Goal: Information Seeking & Learning: Learn about a topic

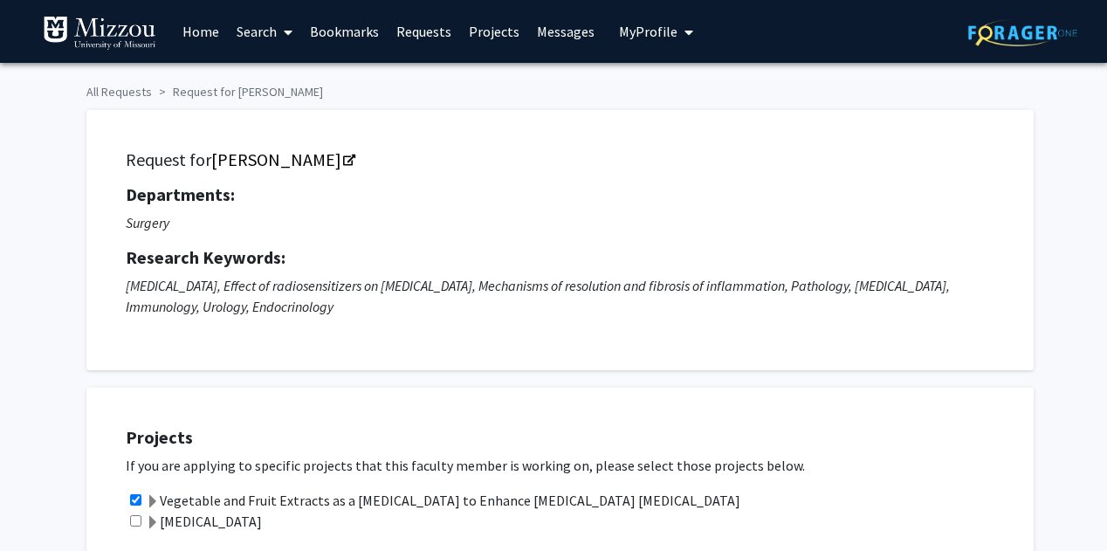
click at [500, 31] on link "Projects" at bounding box center [494, 31] width 68 height 61
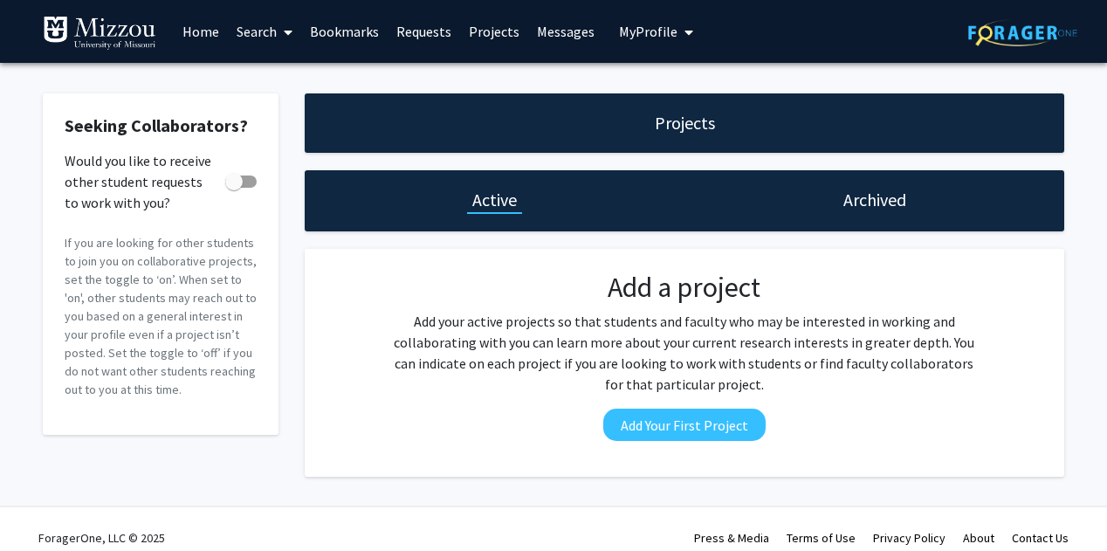
click at [260, 27] on link "Search" at bounding box center [264, 31] width 73 height 61
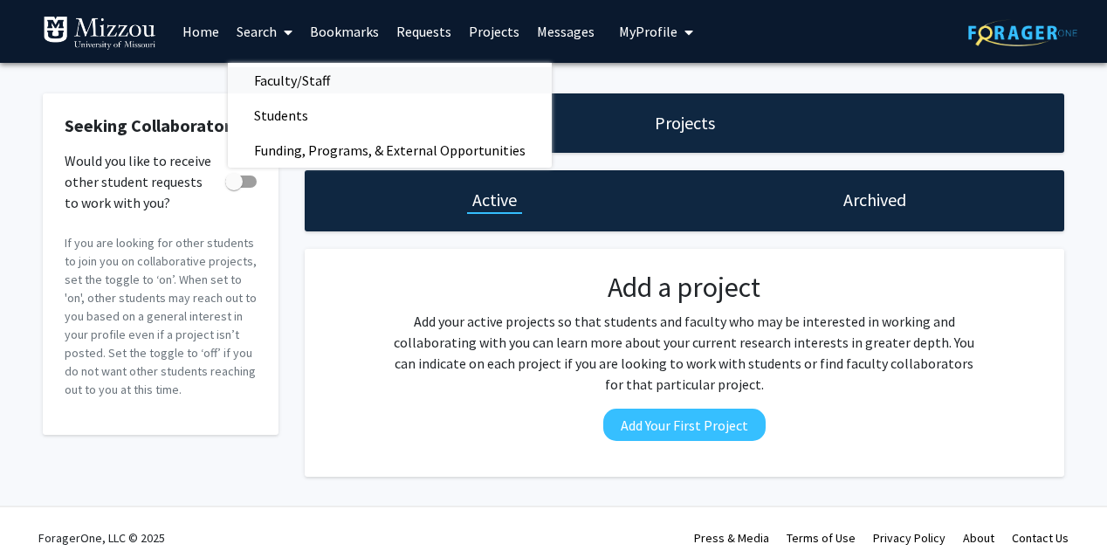
click at [278, 74] on span "Faculty/Staff" at bounding box center [292, 80] width 128 height 35
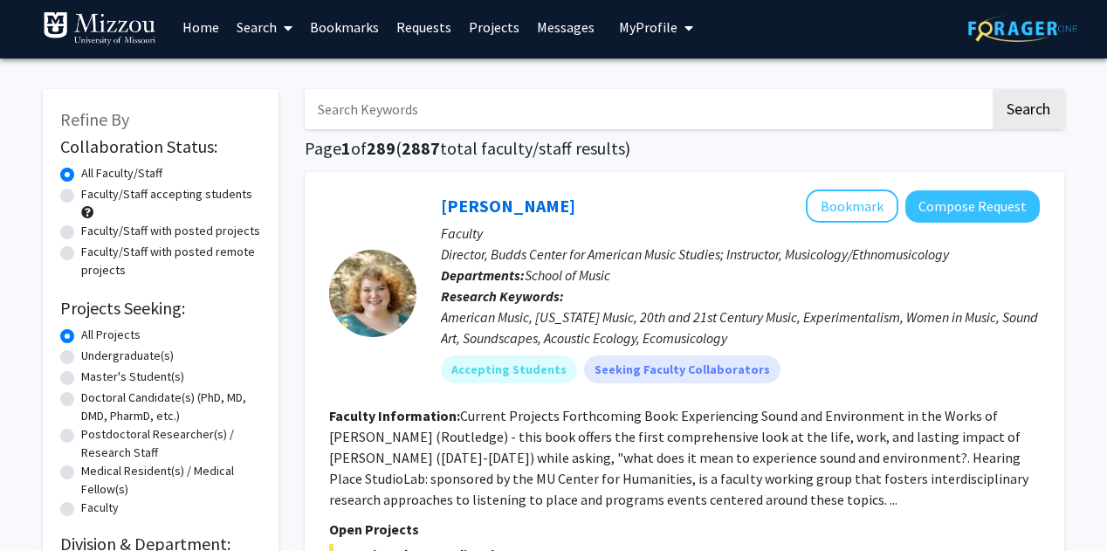
scroll to position [5, 0]
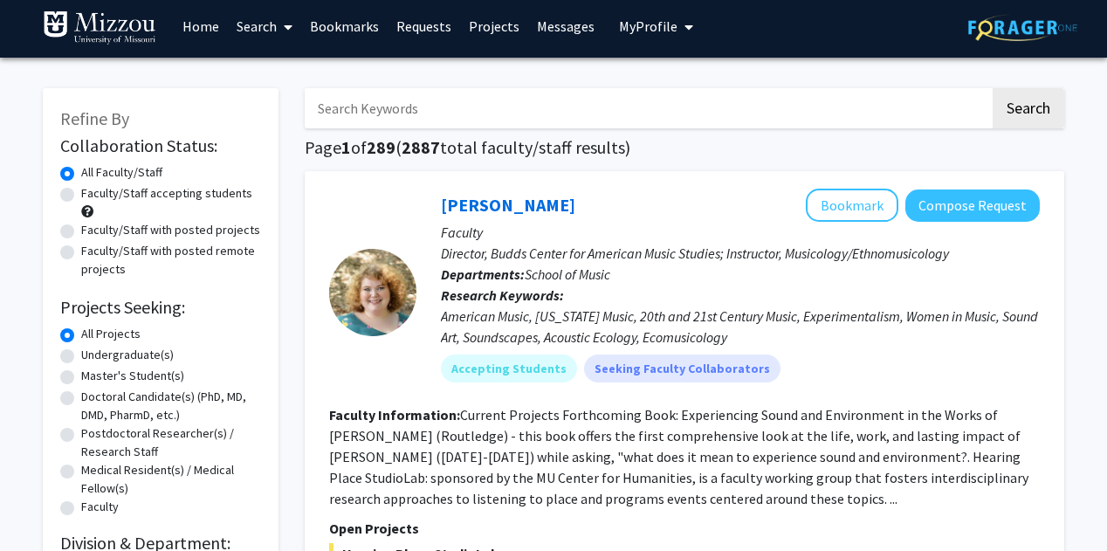
drag, startPoint x: 643, startPoint y: 17, endPoint x: 454, endPoint y: 75, distance: 198.0
click at [344, 46] on link "Bookmarks" at bounding box center [344, 26] width 86 height 61
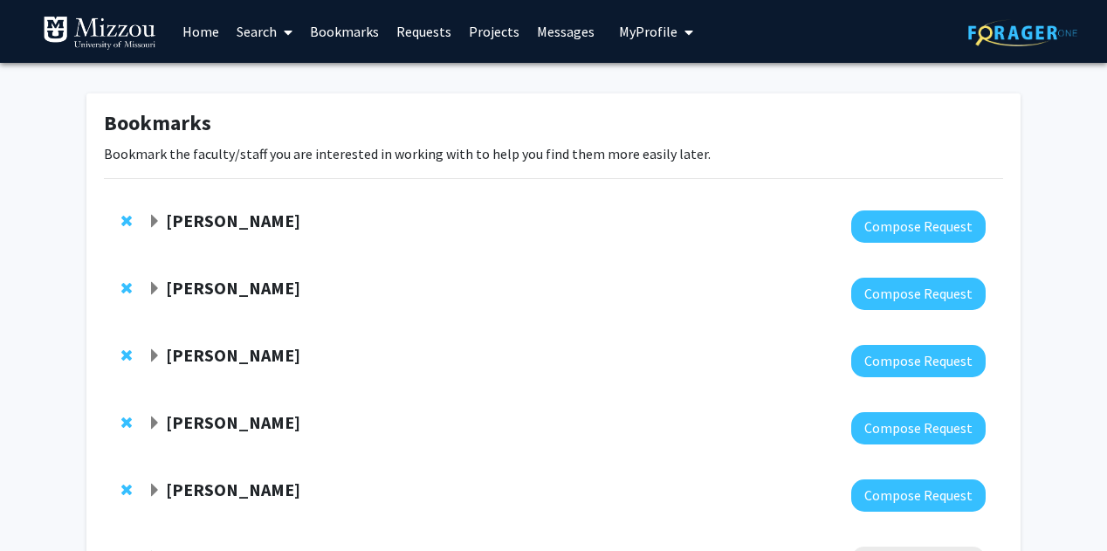
click at [156, 286] on span "Expand Peter Cornish Bookmark" at bounding box center [155, 289] width 14 height 14
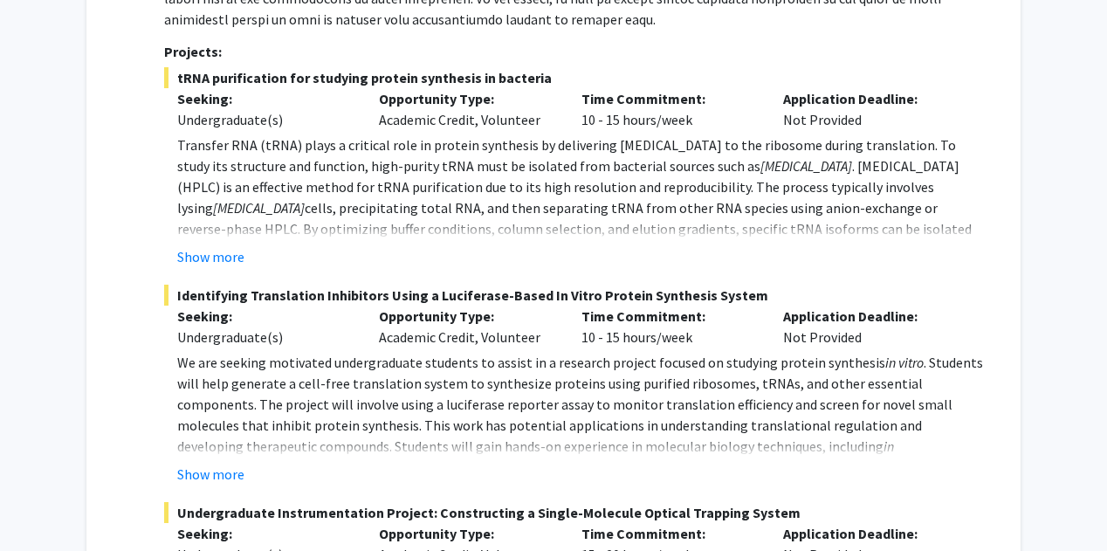
scroll to position [521, 0]
click at [220, 259] on button "Show more" at bounding box center [210, 257] width 67 height 21
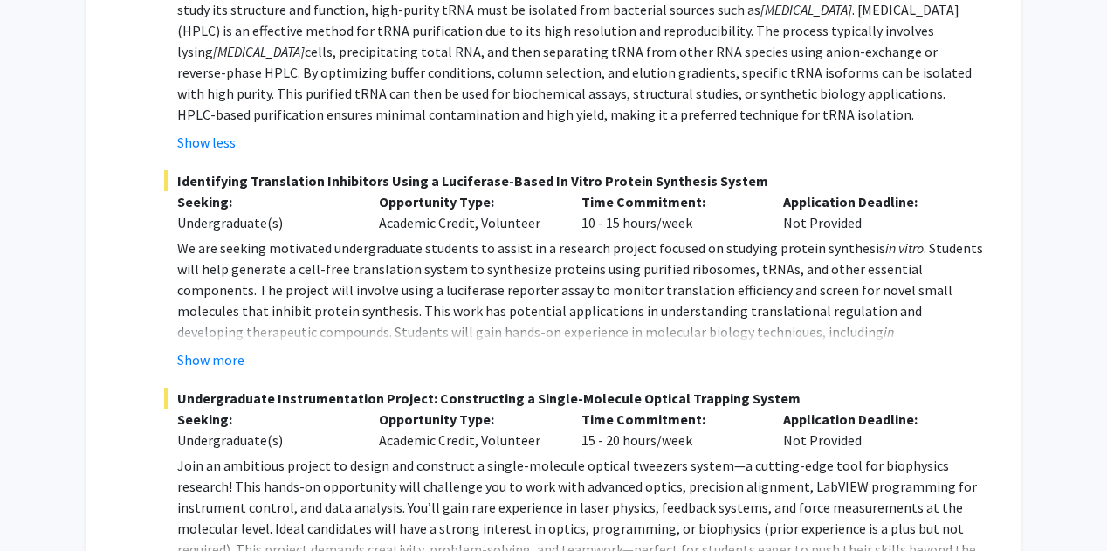
scroll to position [680, 0]
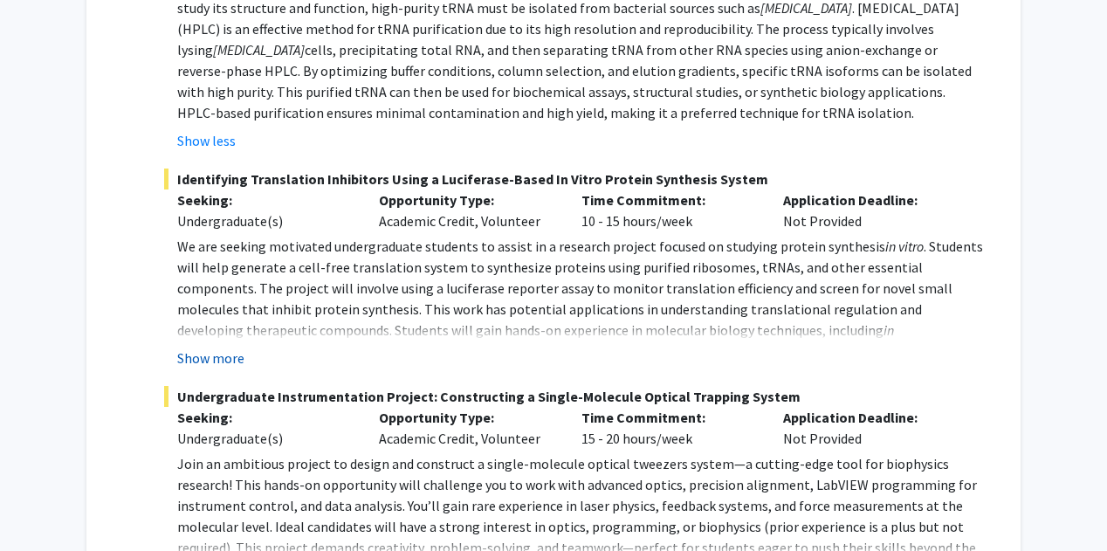
click at [208, 366] on button "Show more" at bounding box center [210, 357] width 67 height 21
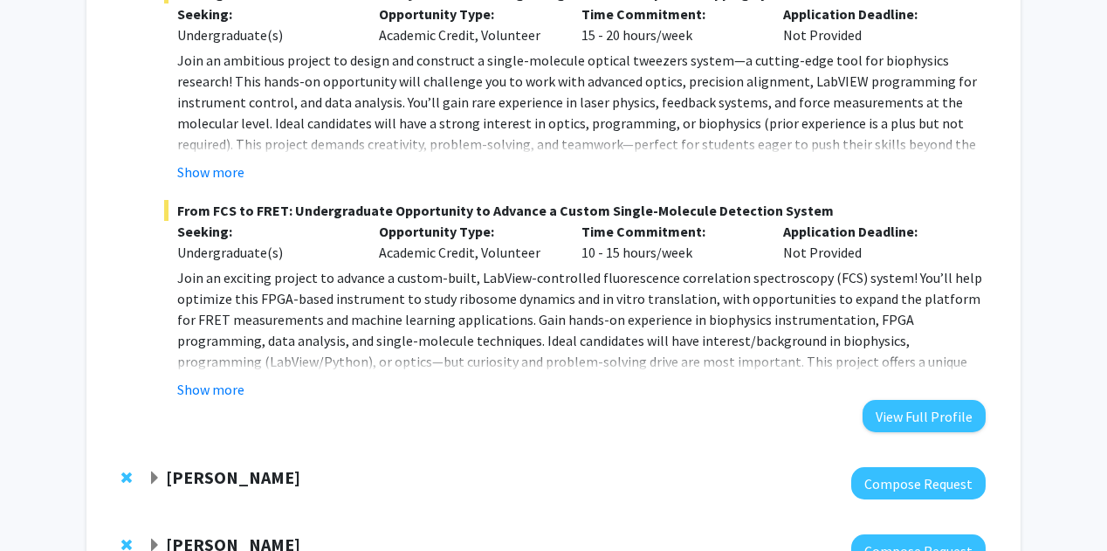
scroll to position [1207, 0]
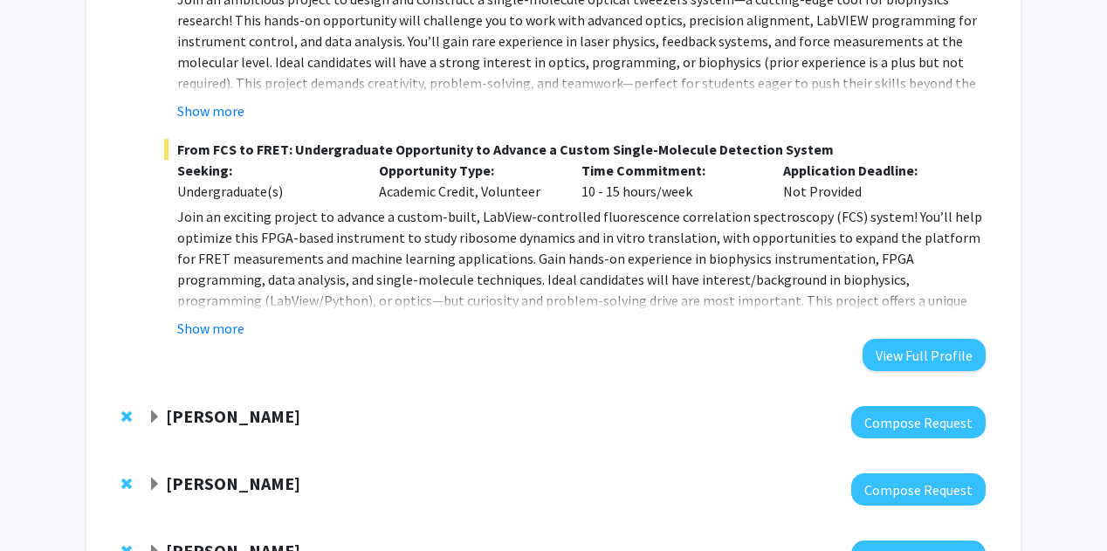
click at [197, 405] on strong "[PERSON_NAME]" at bounding box center [233, 416] width 134 height 22
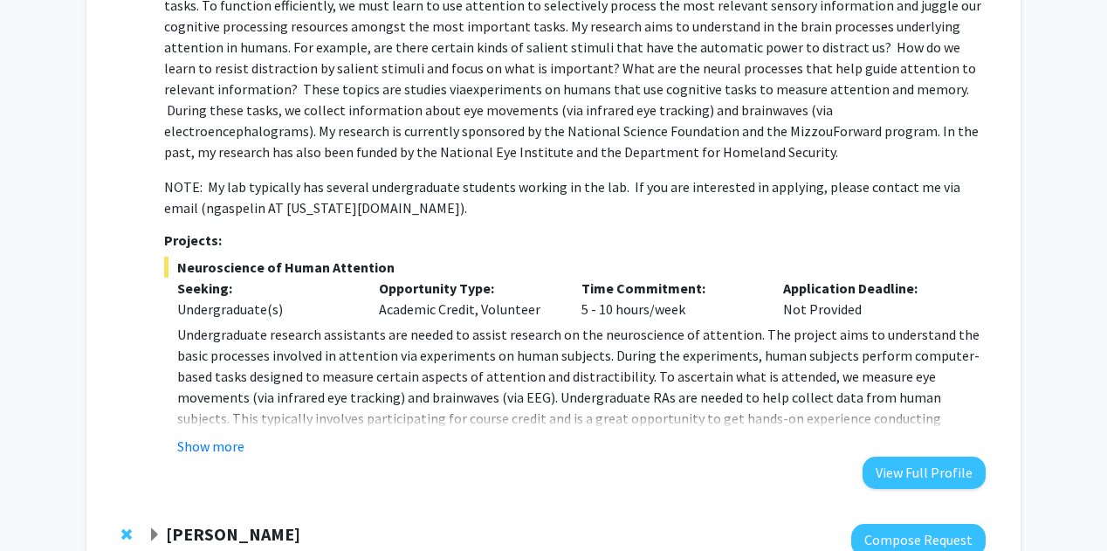
scroll to position [1709, 0]
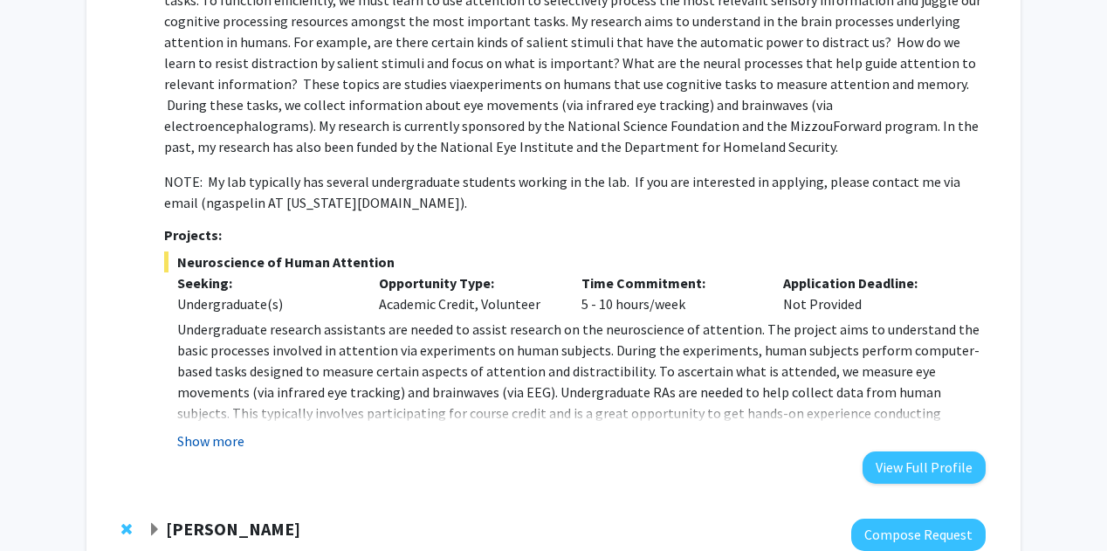
click at [194, 430] on button "Show more" at bounding box center [210, 440] width 67 height 21
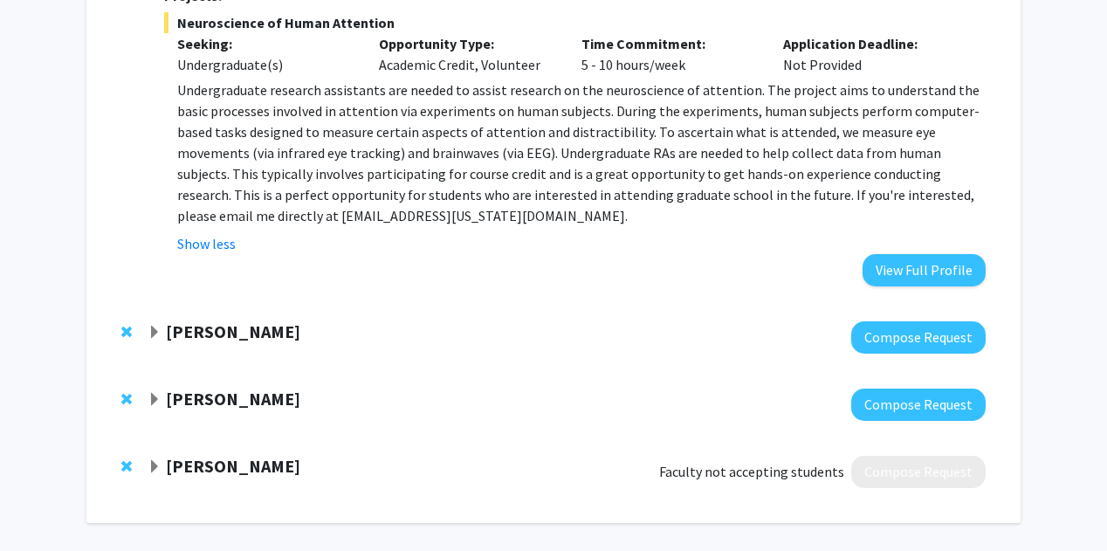
scroll to position [1990, 0]
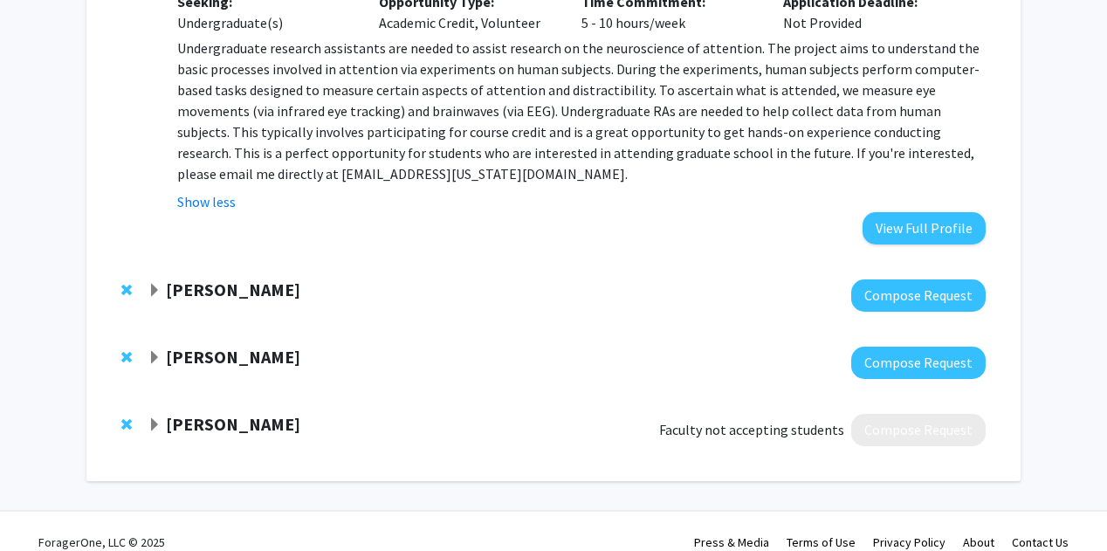
click at [157, 418] on span "Expand Elizabeth Bryda Bookmark" at bounding box center [155, 425] width 14 height 14
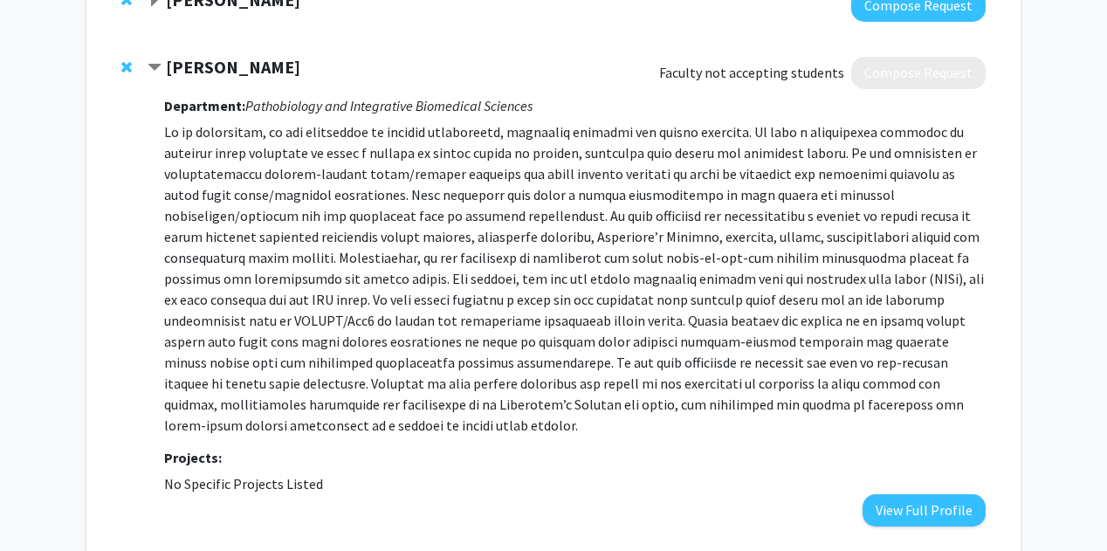
scroll to position [2346, 0]
click at [187, 57] on strong "[PERSON_NAME]" at bounding box center [233, 68] width 134 height 22
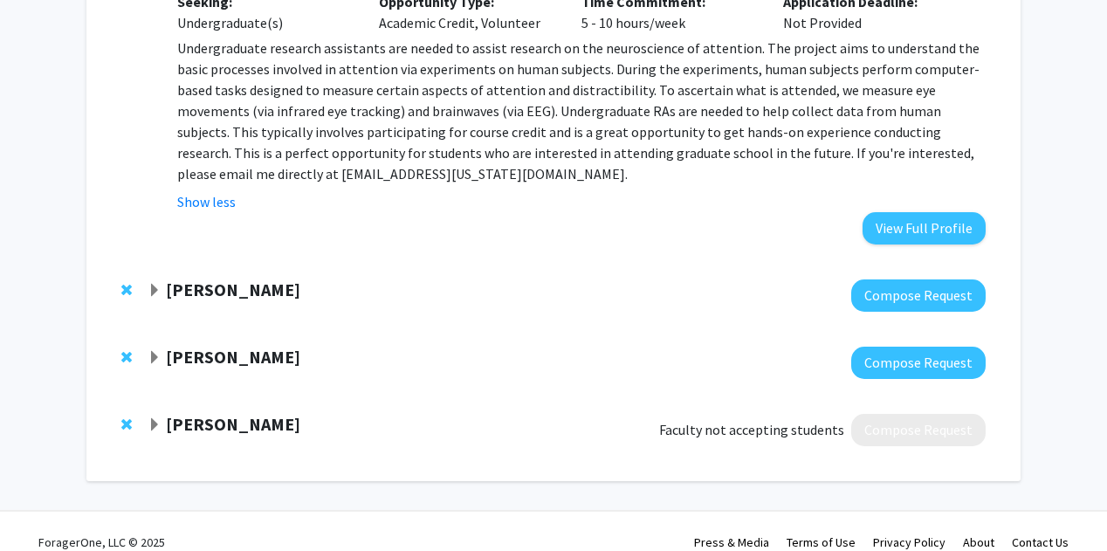
click at [192, 346] on strong "[PERSON_NAME]" at bounding box center [233, 357] width 134 height 22
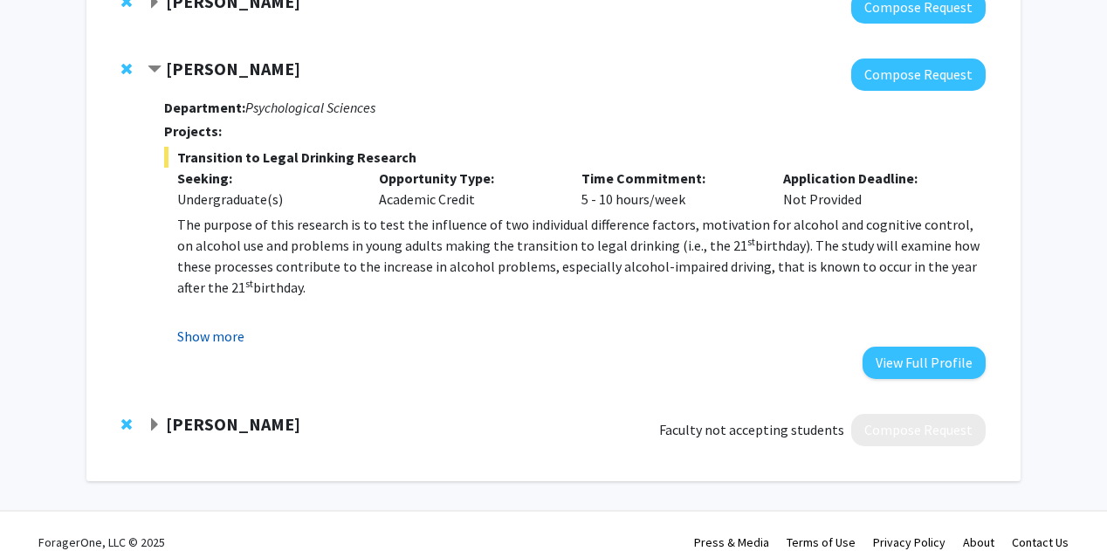
click at [196, 326] on button "Show more" at bounding box center [210, 336] width 67 height 21
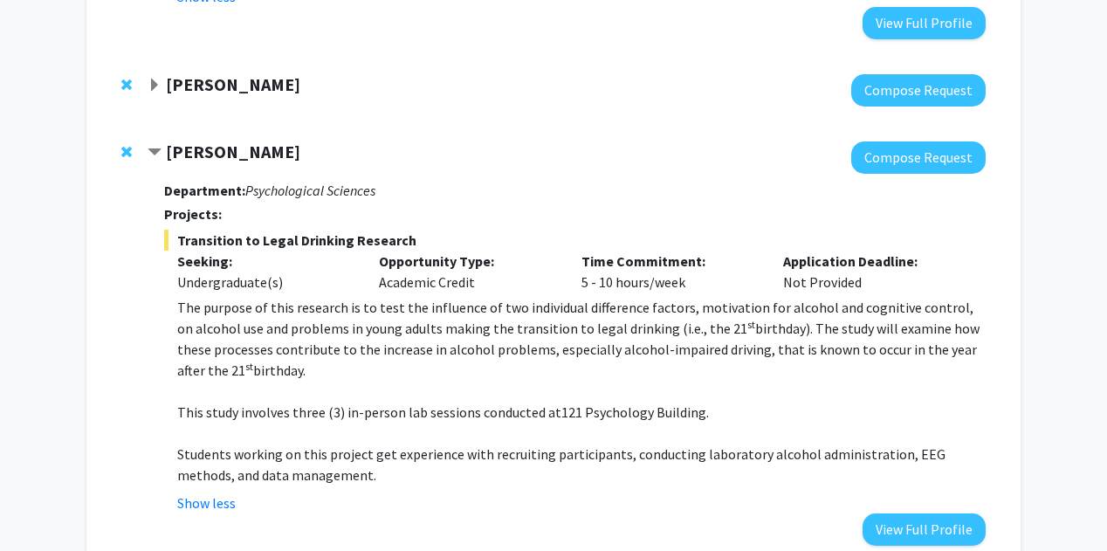
scroll to position [2194, 0]
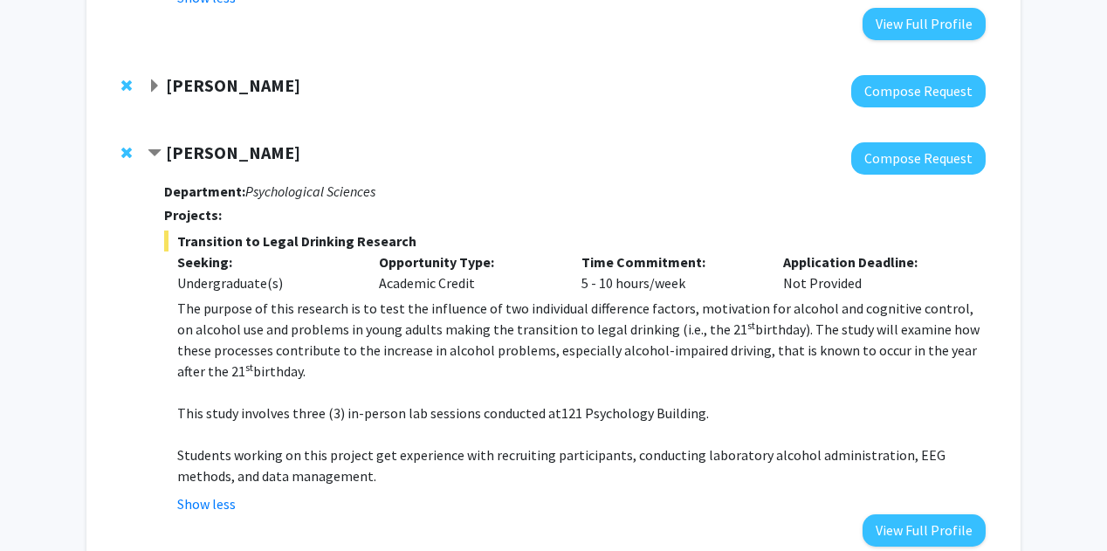
click at [367, 333] on span "birthday). The study will examine how these processes contribute to the increas…" at bounding box center [578, 349] width 802 height 59
drag, startPoint x: 742, startPoint y: 335, endPoint x: 494, endPoint y: 325, distance: 248.1
click at [494, 325] on span "birthday). The study will examine how these processes contribute to the increas…" at bounding box center [578, 349] width 802 height 59
click at [456, 325] on span "birthday). The study will examine how these processes contribute to the increas…" at bounding box center [578, 349] width 802 height 59
drag, startPoint x: 312, startPoint y: 392, endPoint x: 374, endPoint y: 348, distance: 75.8
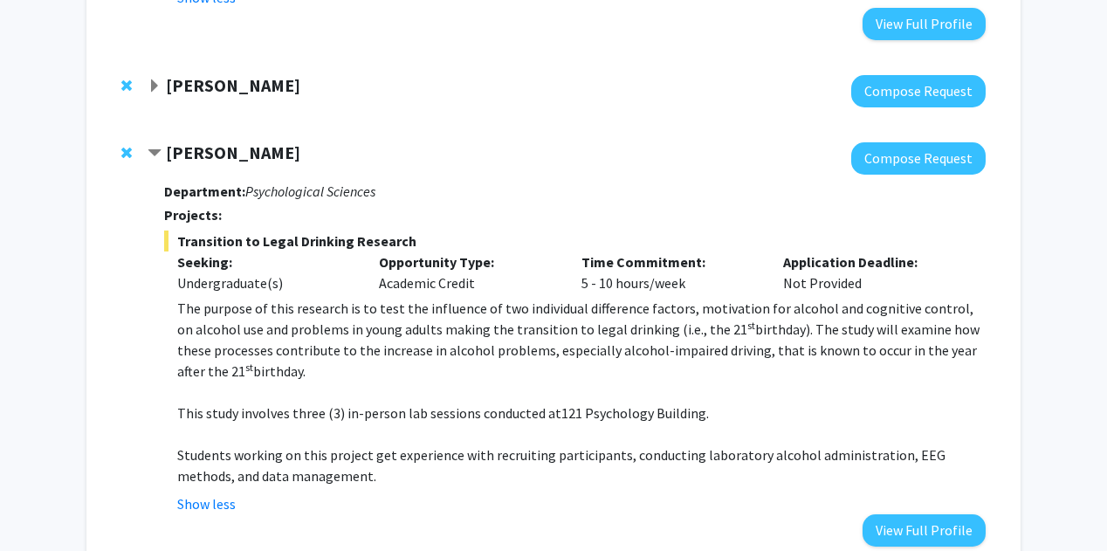
click at [374, 348] on div "The purpose of this research is to test the influence of two individual differe…" at bounding box center [581, 392] width 808 height 189
click at [363, 317] on p "The purpose of this research is to test the influence of two individual differe…" at bounding box center [581, 340] width 808 height 84
click at [220, 74] on strong "[PERSON_NAME]" at bounding box center [233, 85] width 134 height 22
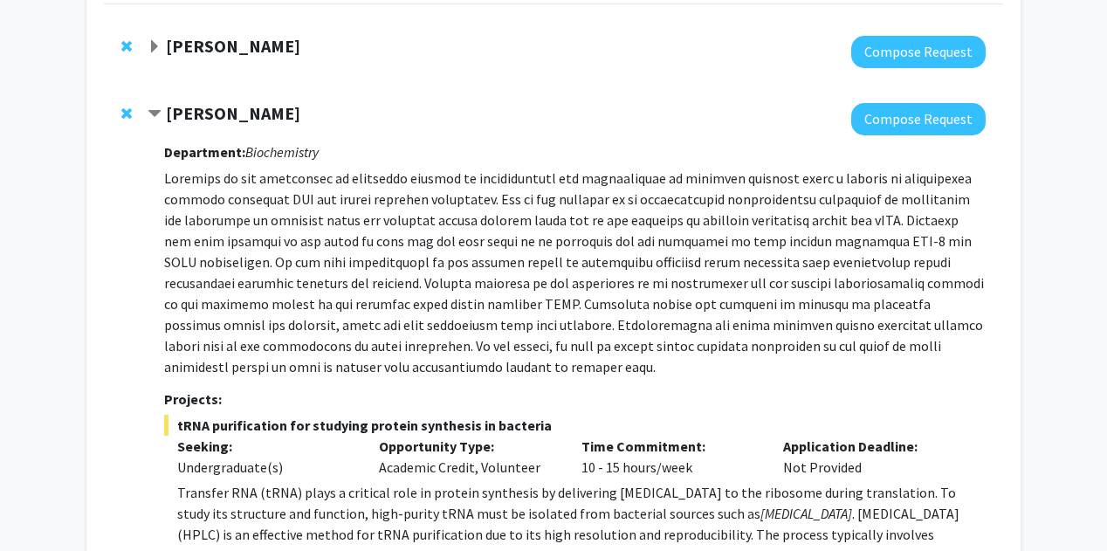
scroll to position [0, 0]
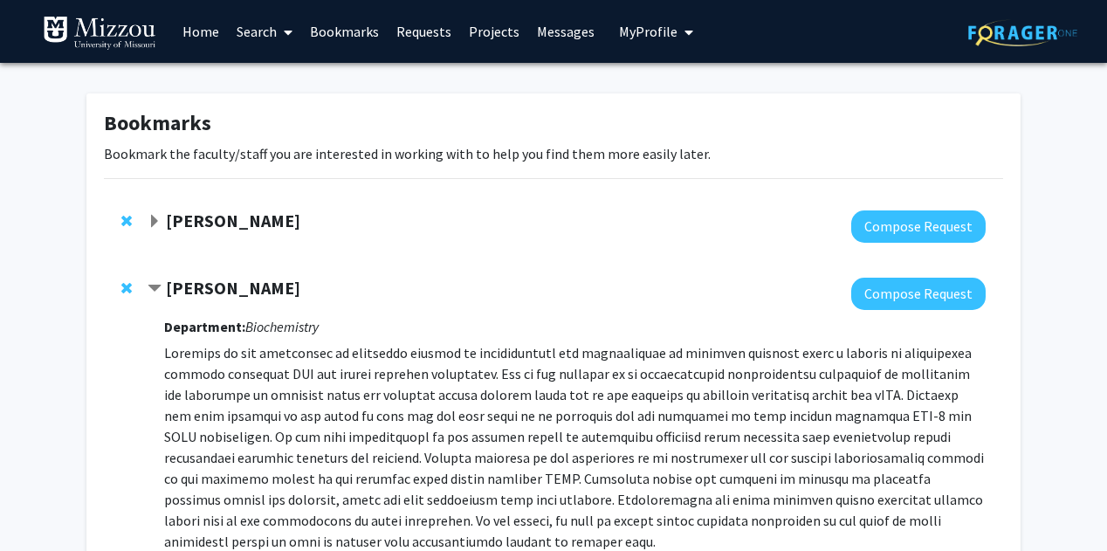
click at [259, 38] on link "Search" at bounding box center [264, 31] width 73 height 61
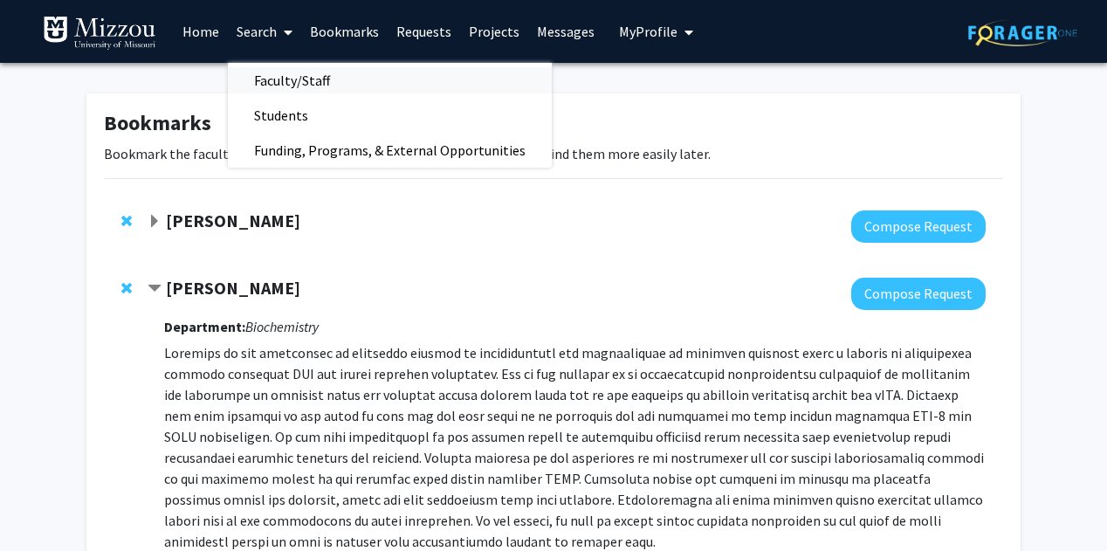
click at [282, 78] on span "Faculty/Staff" at bounding box center [292, 80] width 128 height 35
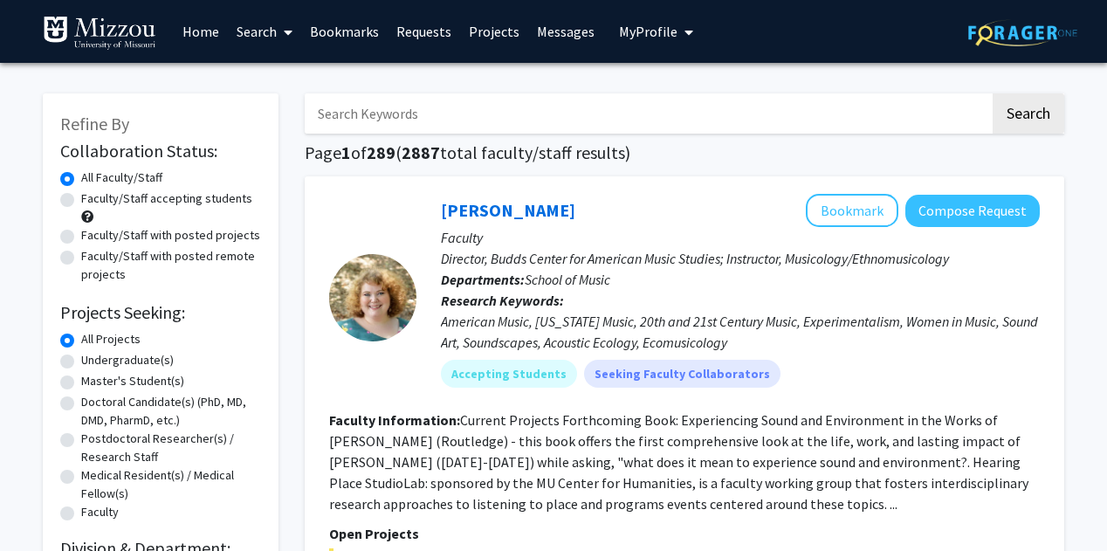
click at [123, 189] on div "All Faculty/Staff" at bounding box center [160, 178] width 201 height 21
click at [127, 205] on label "Faculty/Staff accepting students" at bounding box center [166, 198] width 171 height 18
click at [93, 201] on input "Faculty/Staff accepting students" at bounding box center [86, 194] width 11 height 11
radio input "true"
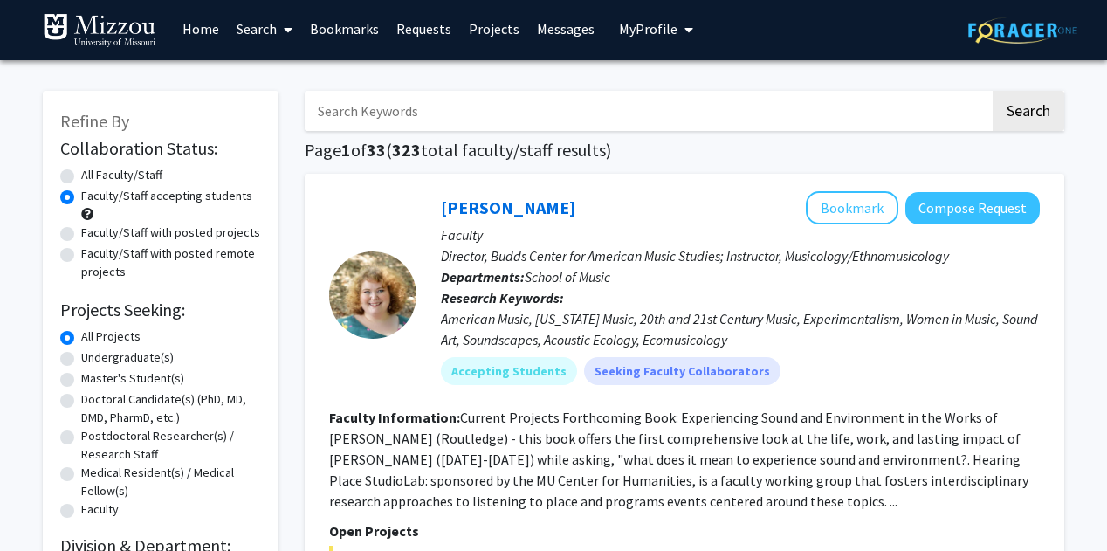
click at [147, 359] on label "Undergraduate(s)" at bounding box center [127, 357] width 93 height 18
click at [93, 359] on input "Undergraduate(s)" at bounding box center [86, 353] width 11 height 11
radio input "true"
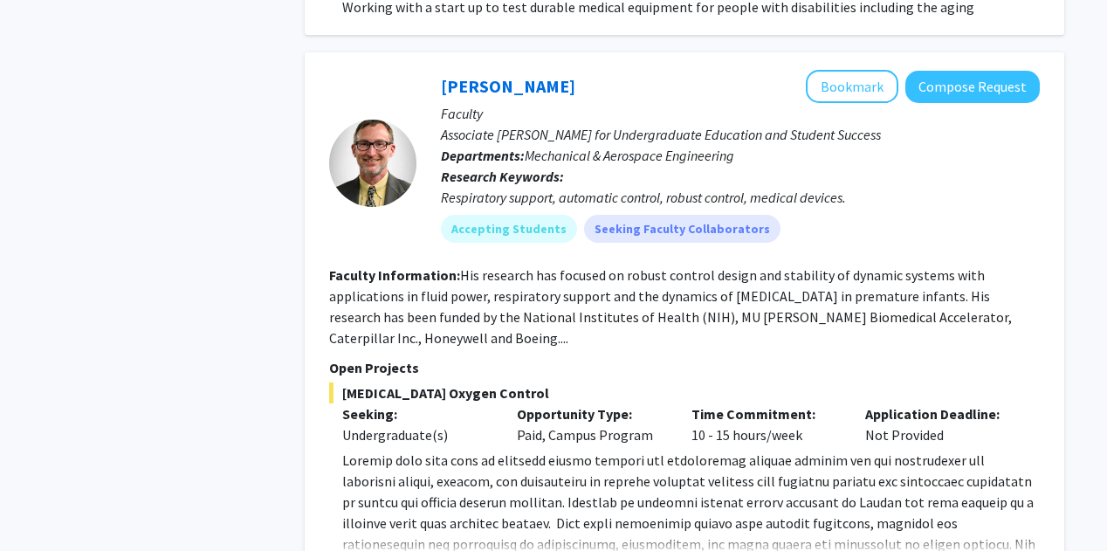
scroll to position [6286, 0]
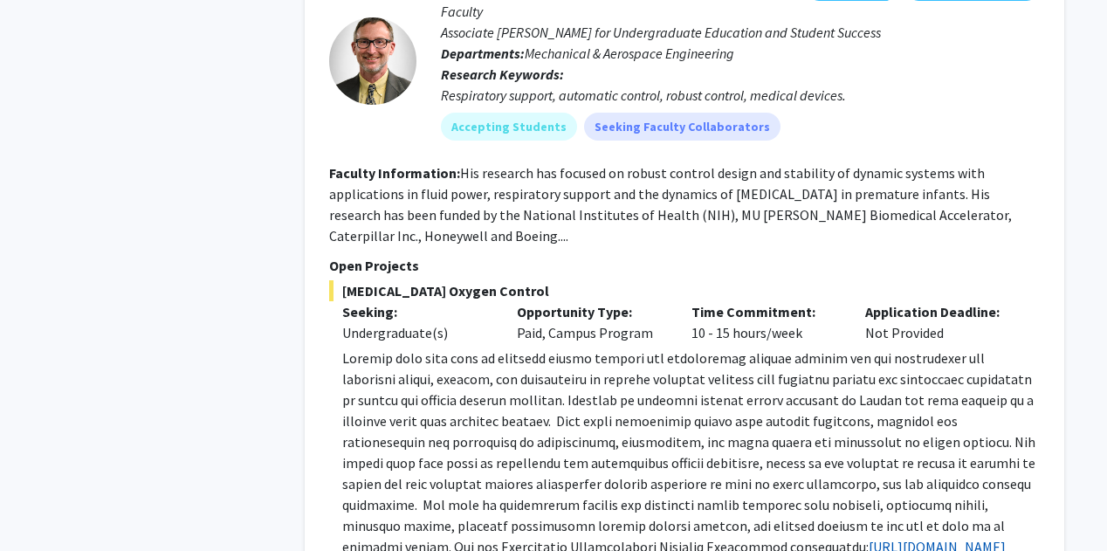
scroll to position [6385, 0]
click at [405, 539] on link "[URL][DOMAIN_NAME][US_STATE]" at bounding box center [673, 558] width 663 height 38
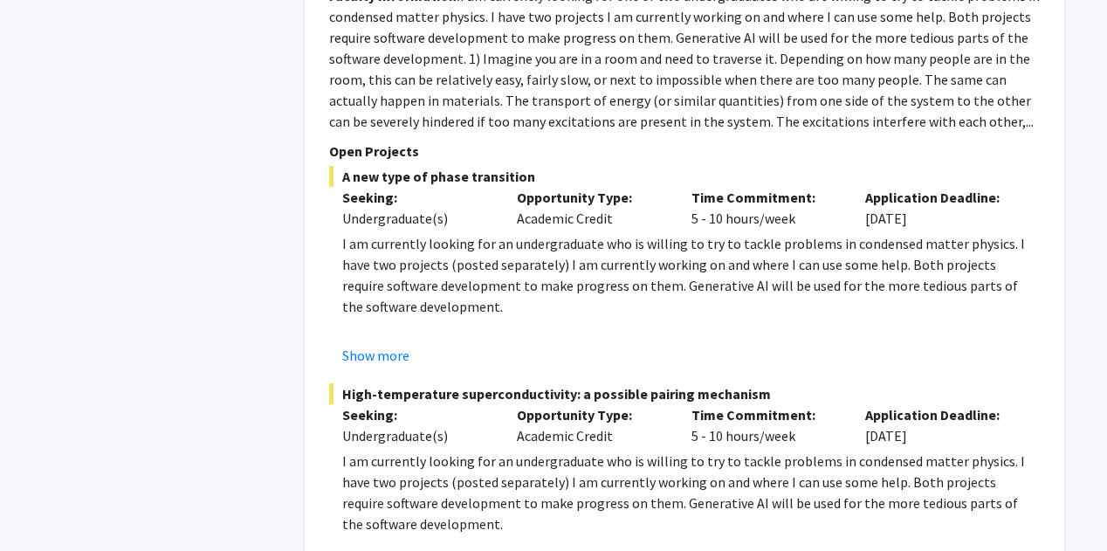
scroll to position [8017, 0]
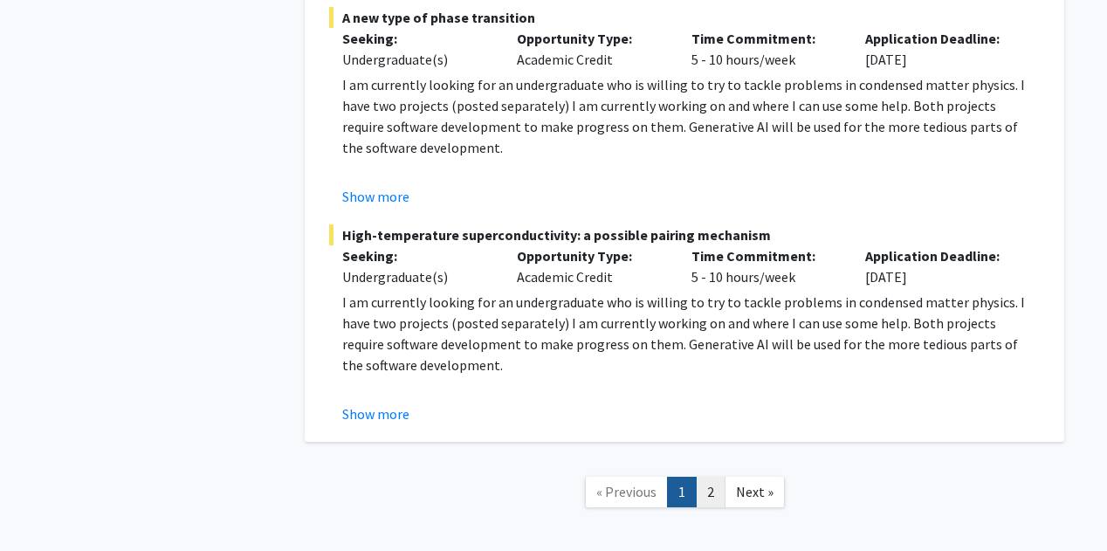
click at [702, 477] on link "2" at bounding box center [711, 492] width 30 height 31
